Goal: Transaction & Acquisition: Obtain resource

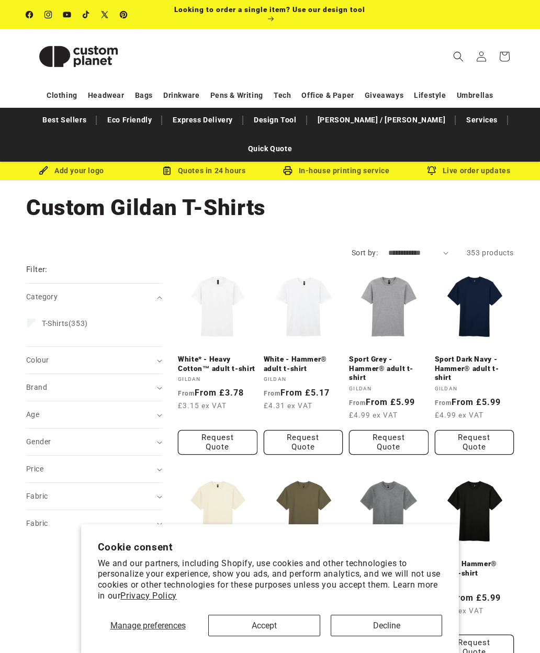
scroll to position [3, 0]
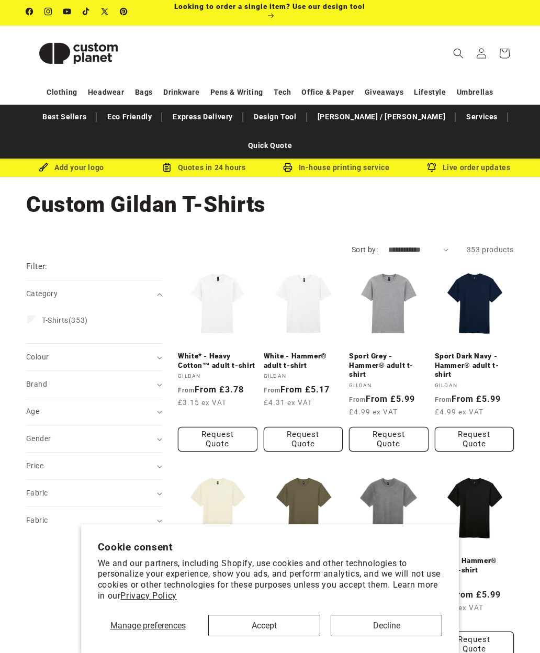
click at [52, 344] on summary "Colour (0)" at bounding box center [94, 357] width 136 height 27
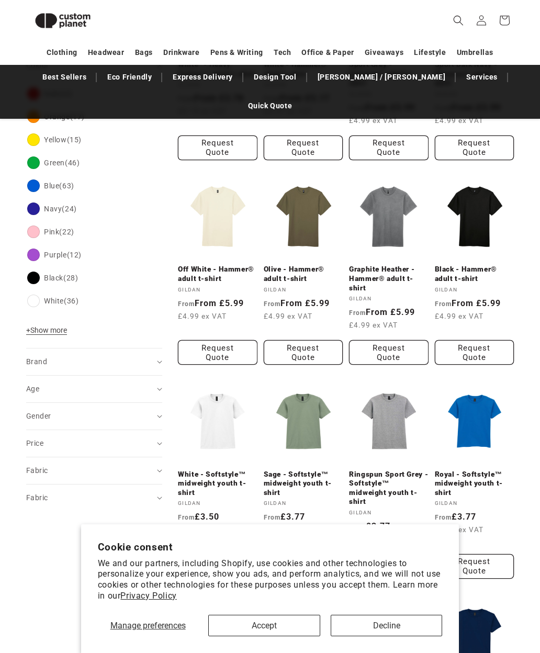
scroll to position [287, 0]
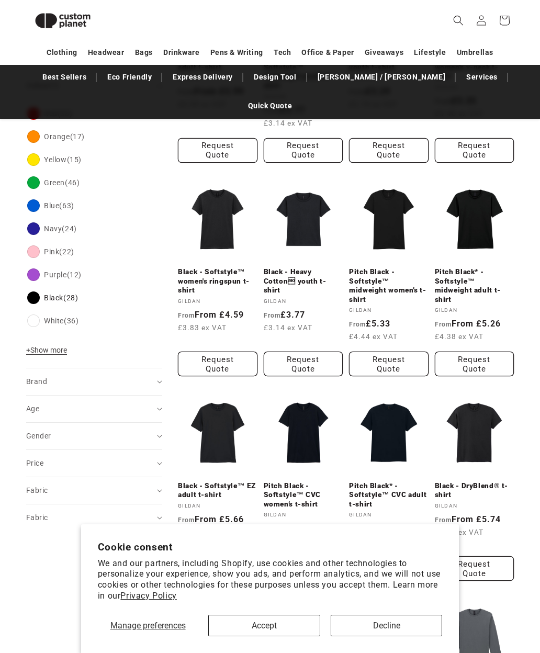
click at [31, 377] on span "Brand (0)" at bounding box center [36, 381] width 21 height 8
click at [38, 432] on summary "Age (0)" at bounding box center [94, 445] width 136 height 27
click at [41, 461] on label "Adult (24) Adult (24 products)" at bounding box center [91, 471] width 128 height 20
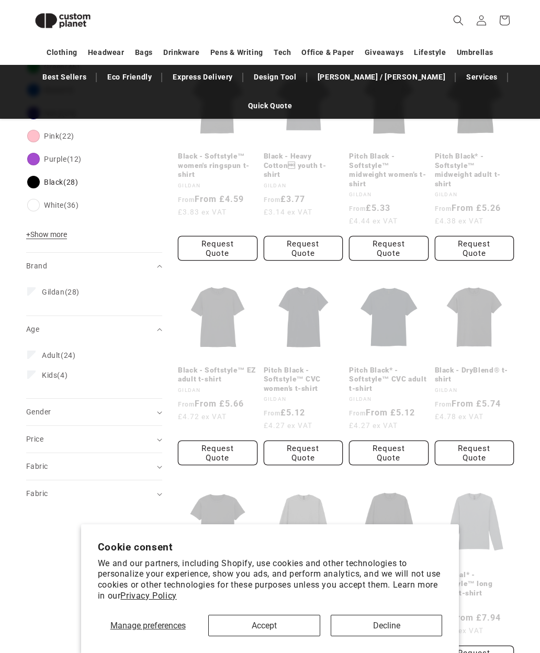
scroll to position [404, 0]
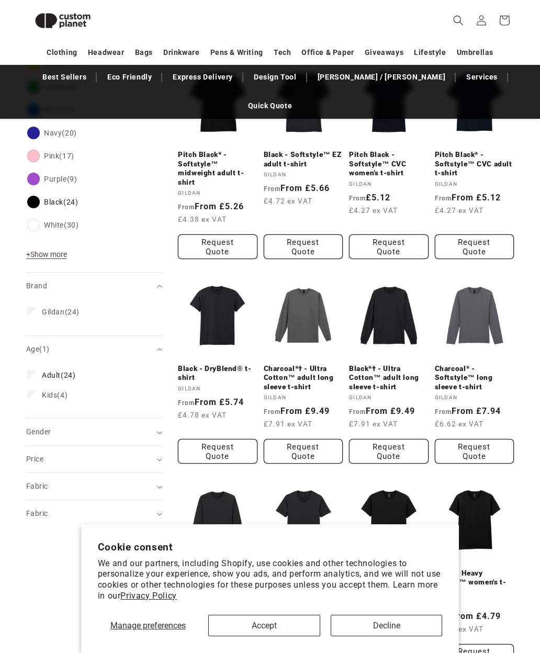
click at [31, 427] on span "Gender (0)" at bounding box center [38, 431] width 25 height 8
click at [38, 468] on label "Male (12) Male (12 products)" at bounding box center [91, 478] width 128 height 20
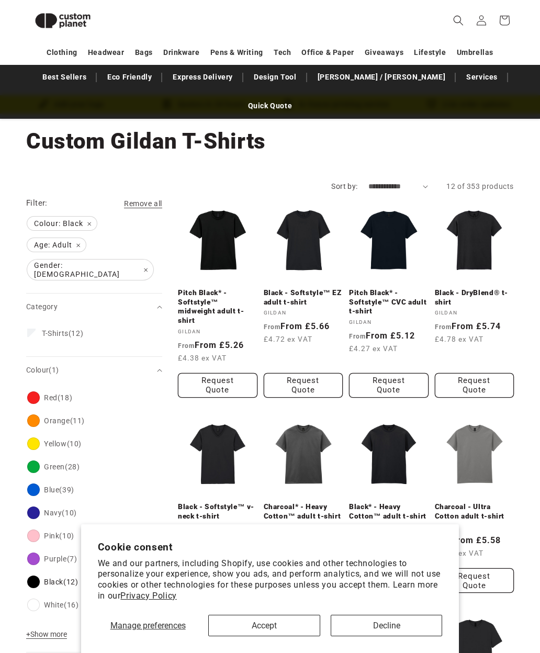
scroll to position [49, 0]
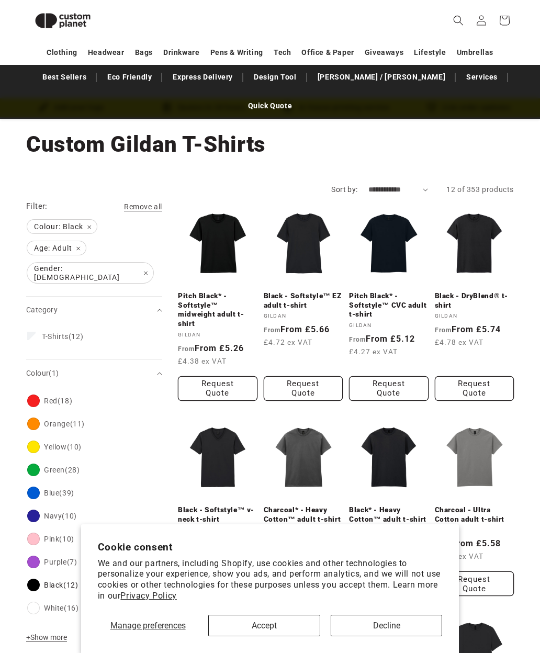
click at [213, 291] on link "Pitch Black* - Softstyle™ midweight adult t-shirt" at bounding box center [218, 309] width 80 height 37
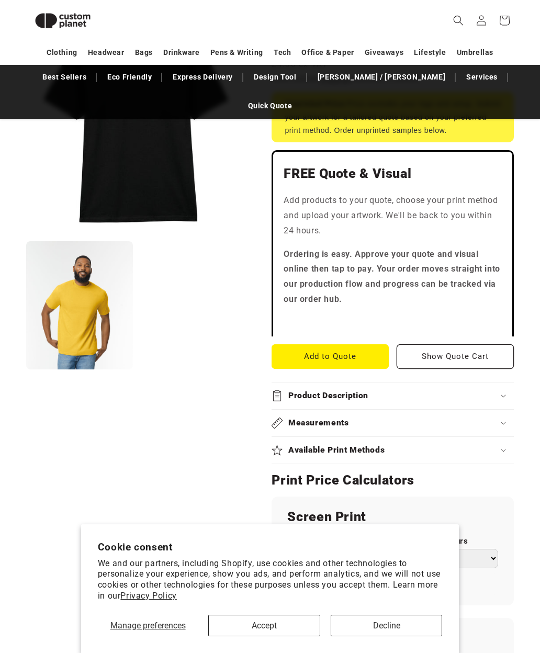
scroll to position [301, 0]
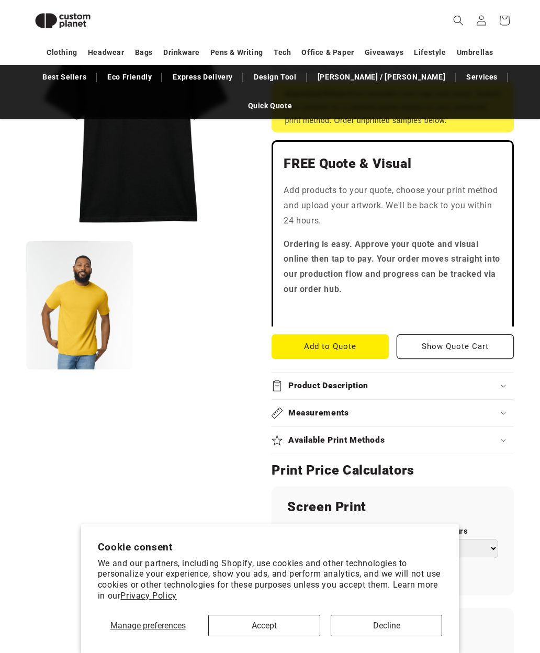
click at [308, 334] on button "Add to Quote" at bounding box center [330, 346] width 117 height 25
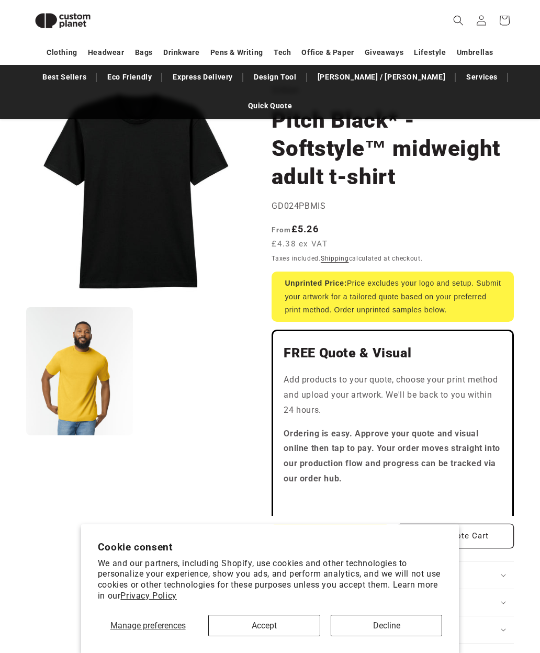
scroll to position [0, 0]
